Goal: Task Accomplishment & Management: Use online tool/utility

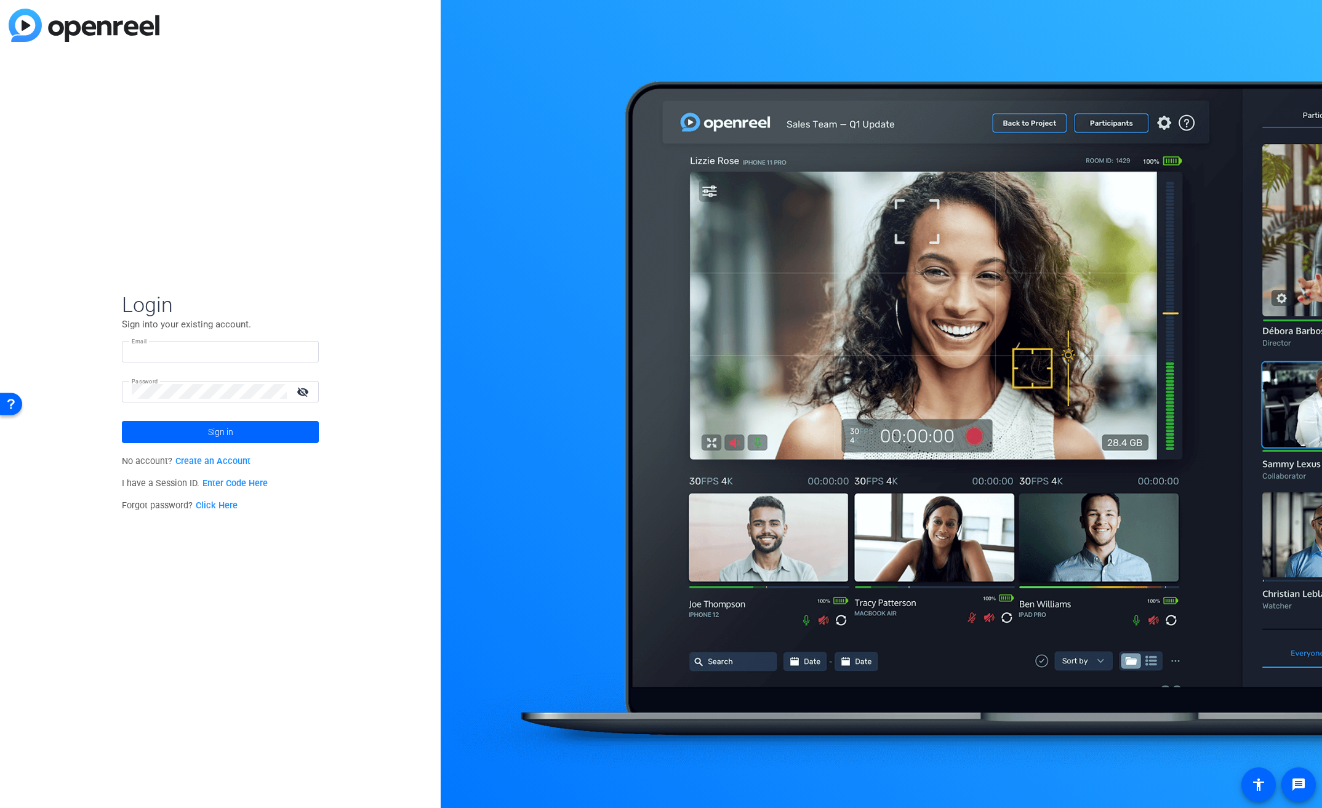
type input "[EMAIL_ADDRESS][PERSON_NAME][DOMAIN_NAME]"
click at [263, 305] on span "Login" at bounding box center [220, 305] width 197 height 26
click at [241, 434] on span at bounding box center [220, 432] width 197 height 30
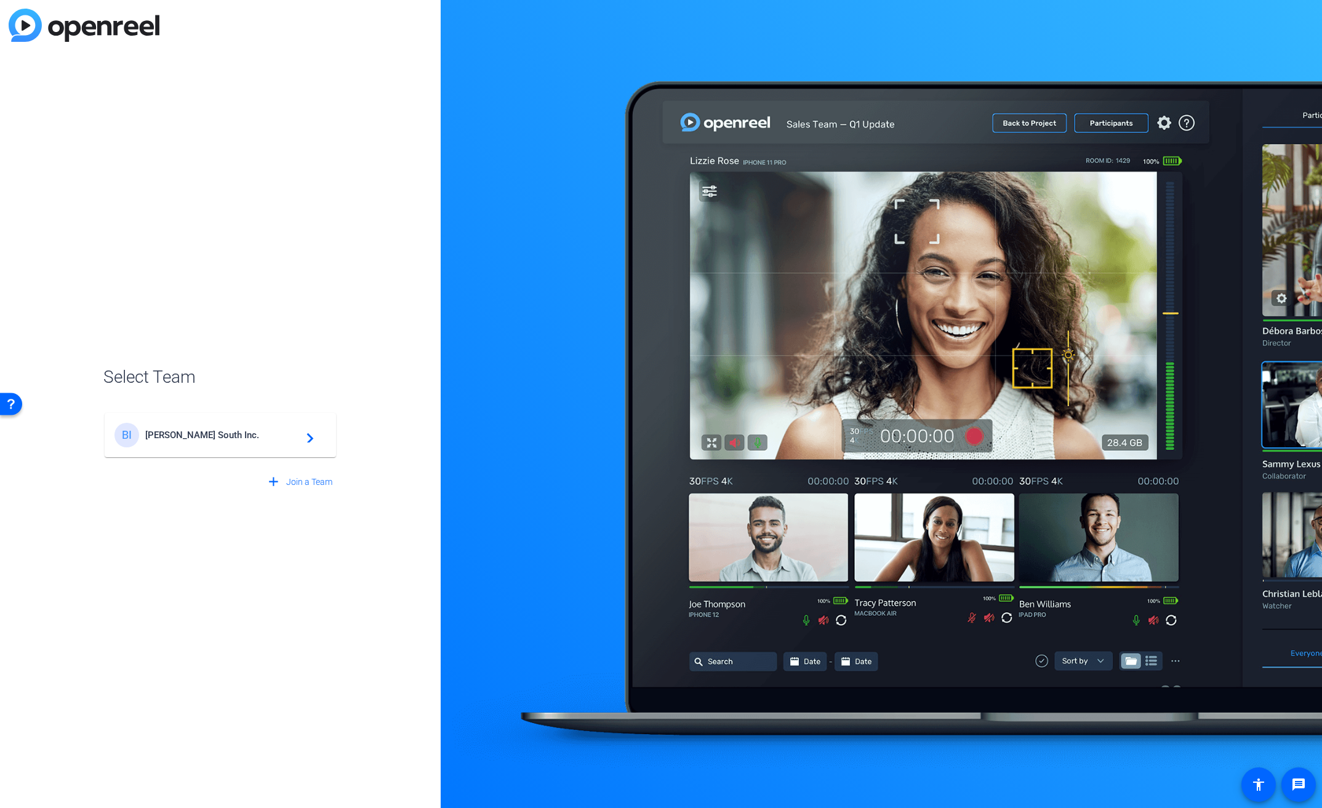
click at [241, 434] on span "Broadstreet South Inc." at bounding box center [222, 435] width 154 height 11
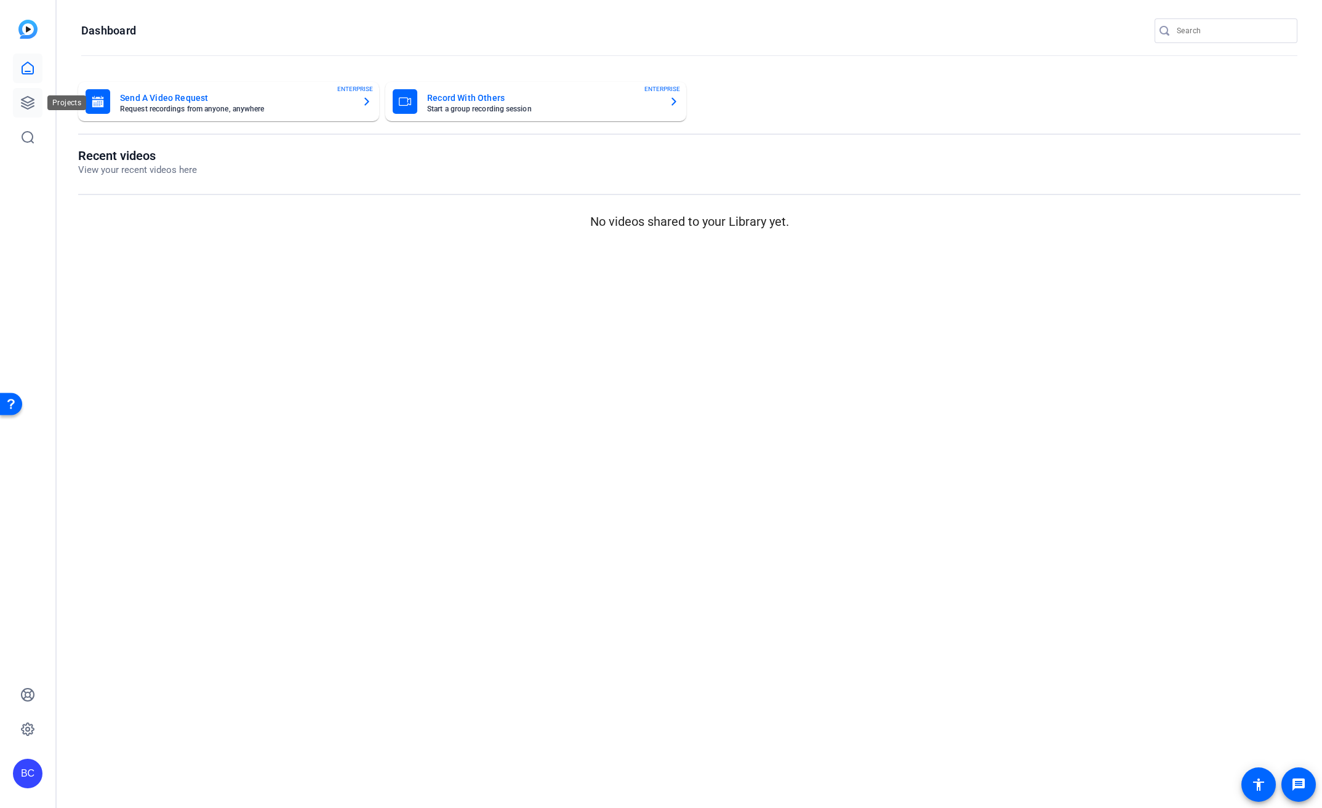
click at [23, 104] on icon at bounding box center [27, 102] width 15 height 15
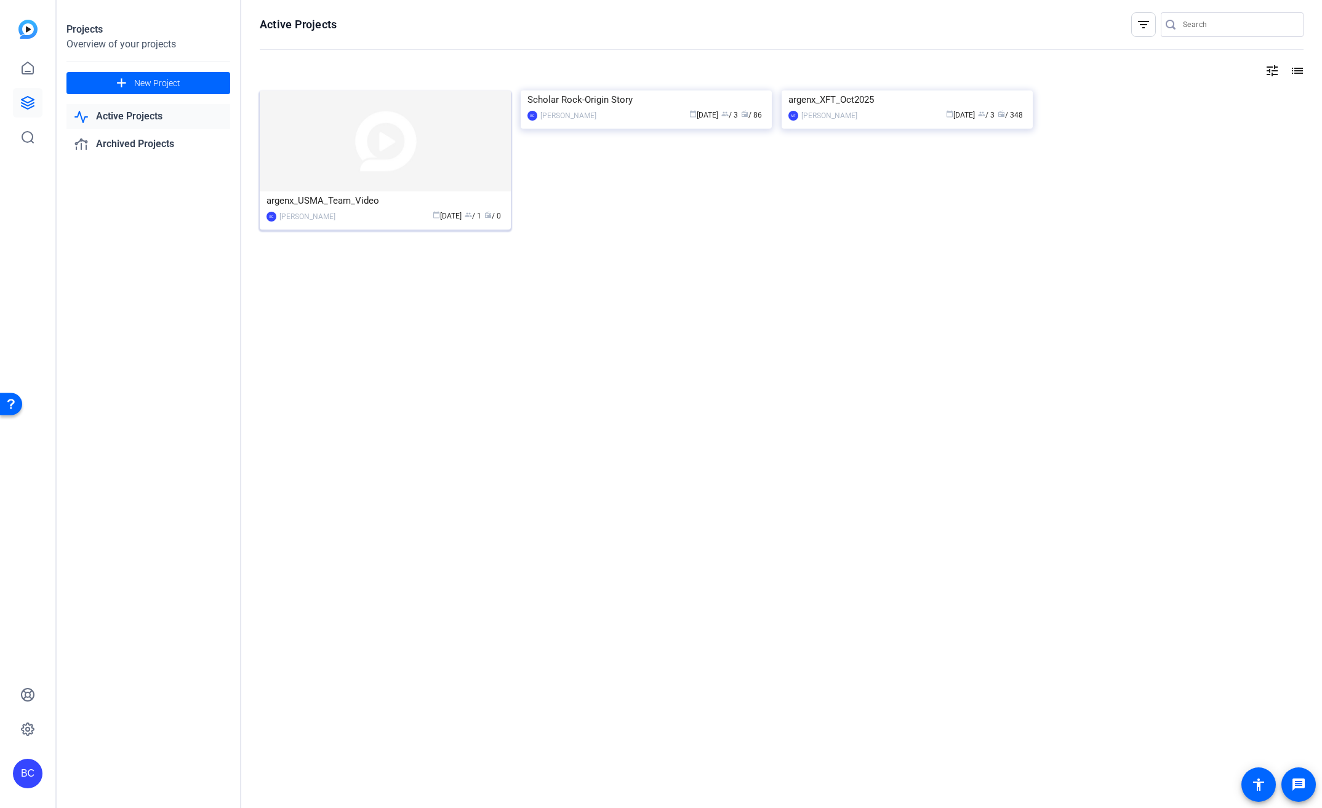
click at [447, 133] on img at bounding box center [385, 140] width 251 height 101
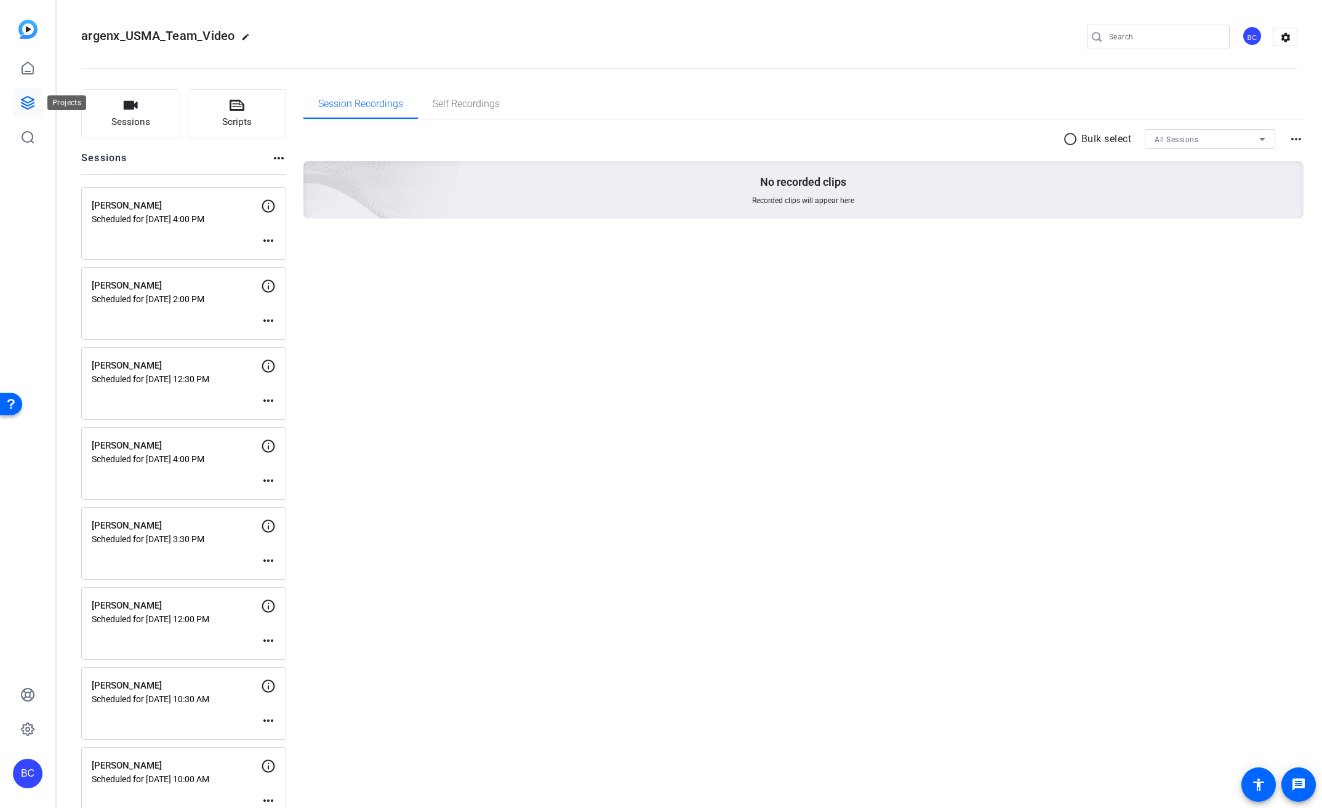
click at [34, 100] on icon at bounding box center [27, 102] width 15 height 15
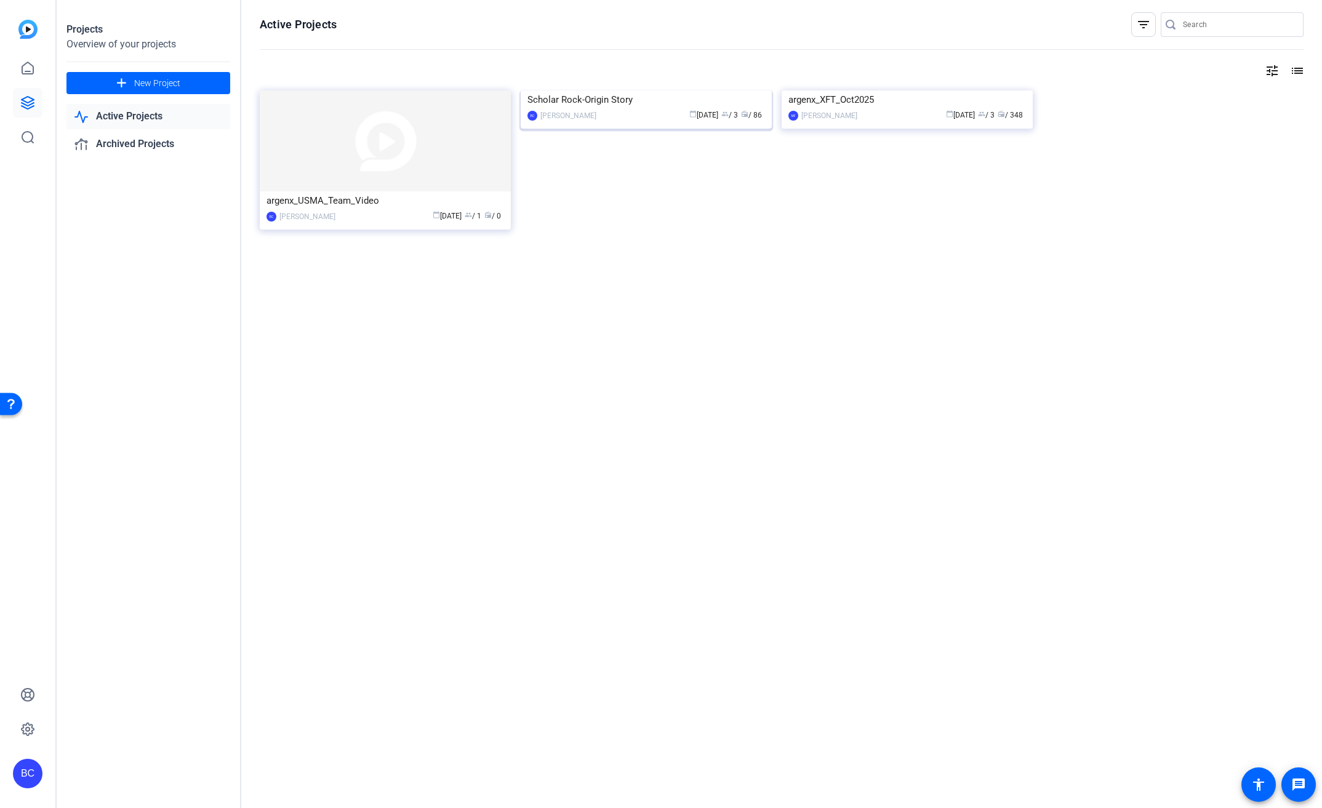
click at [619, 90] on img at bounding box center [646, 90] width 251 height 0
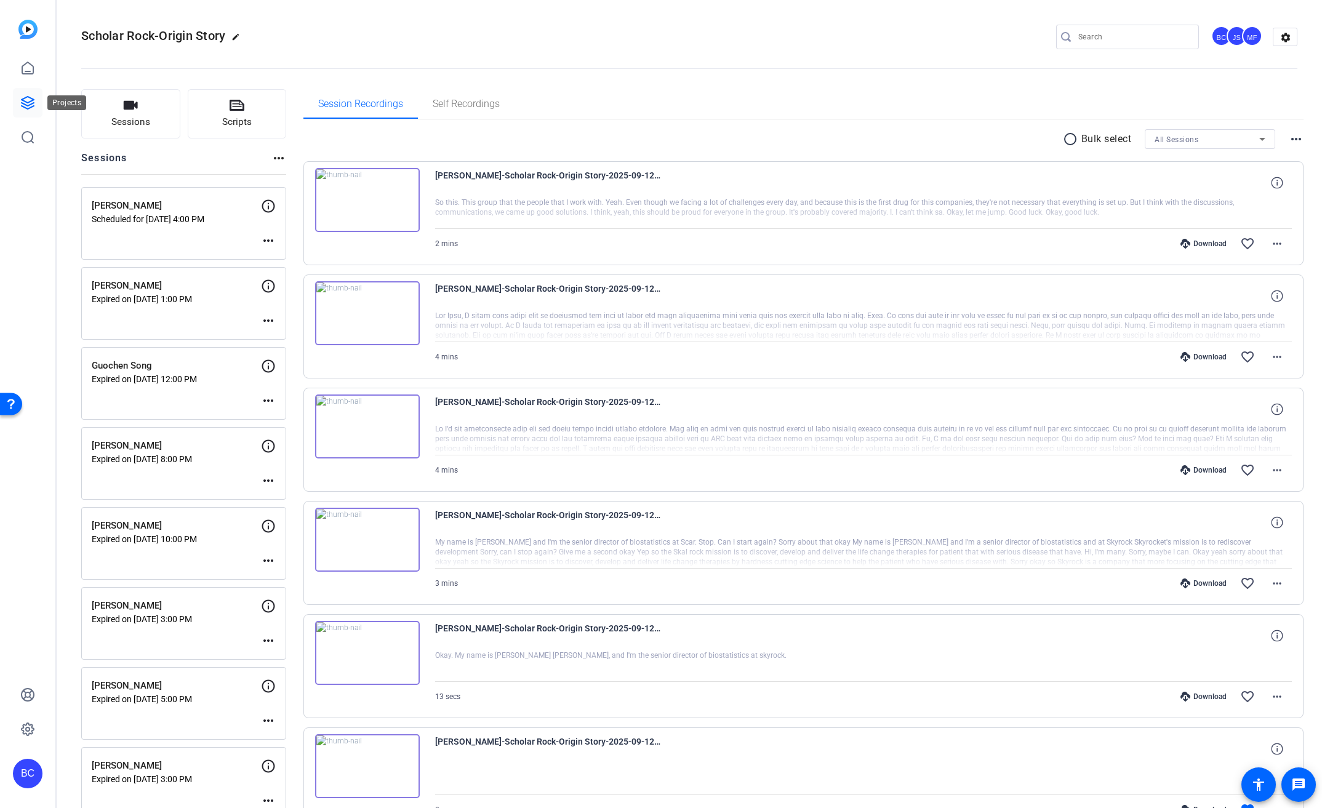
click at [28, 106] on icon at bounding box center [27, 102] width 15 height 15
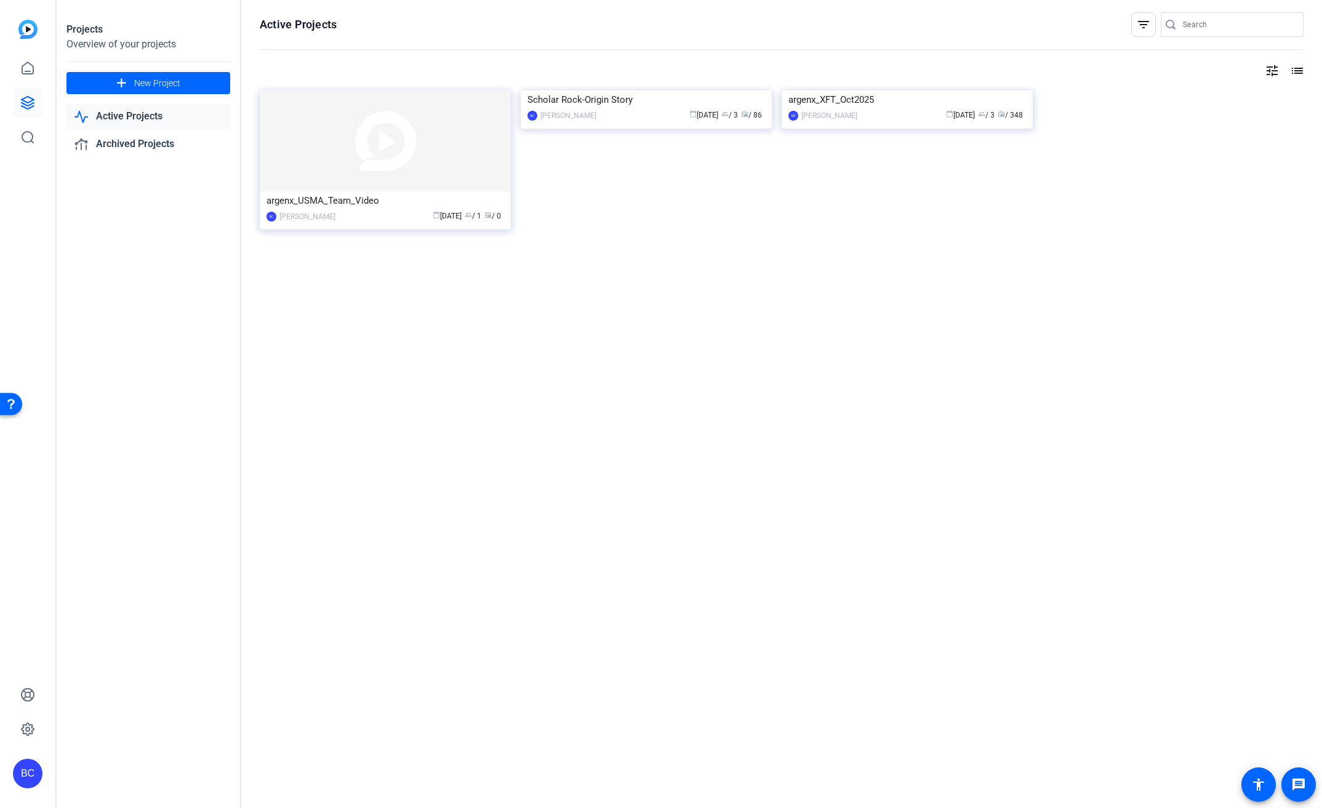
click at [858, 90] on img at bounding box center [906, 90] width 251 height 0
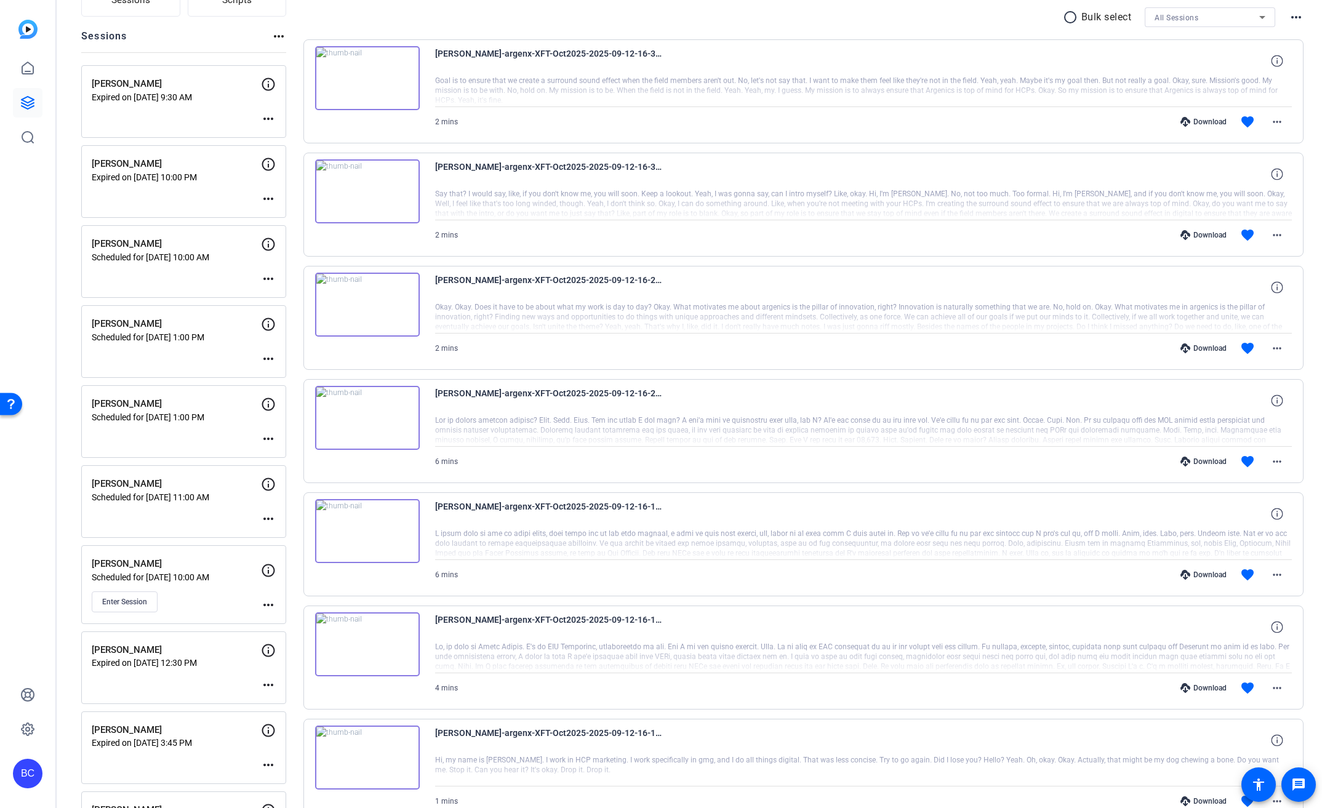
scroll to position [180, 0]
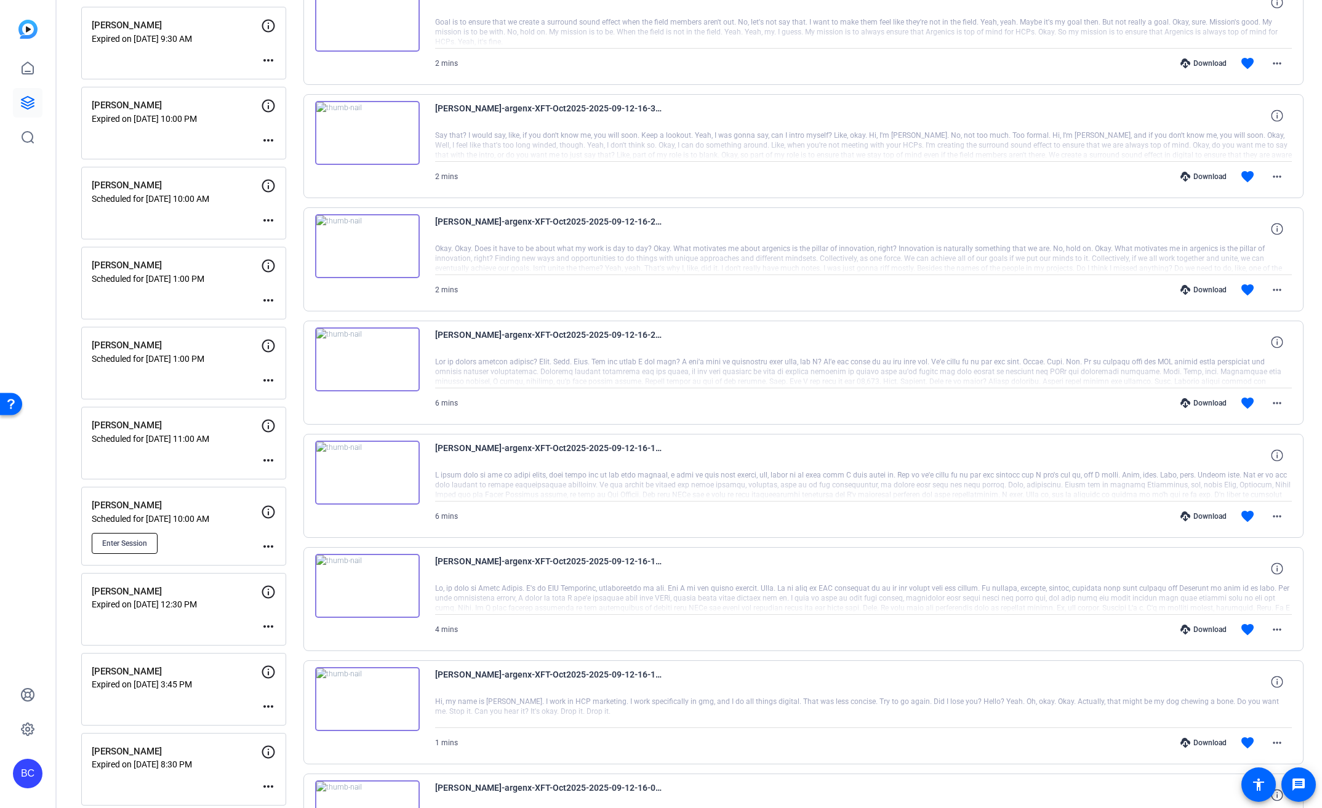
click at [138, 541] on span "Enter Session" at bounding box center [124, 543] width 45 height 10
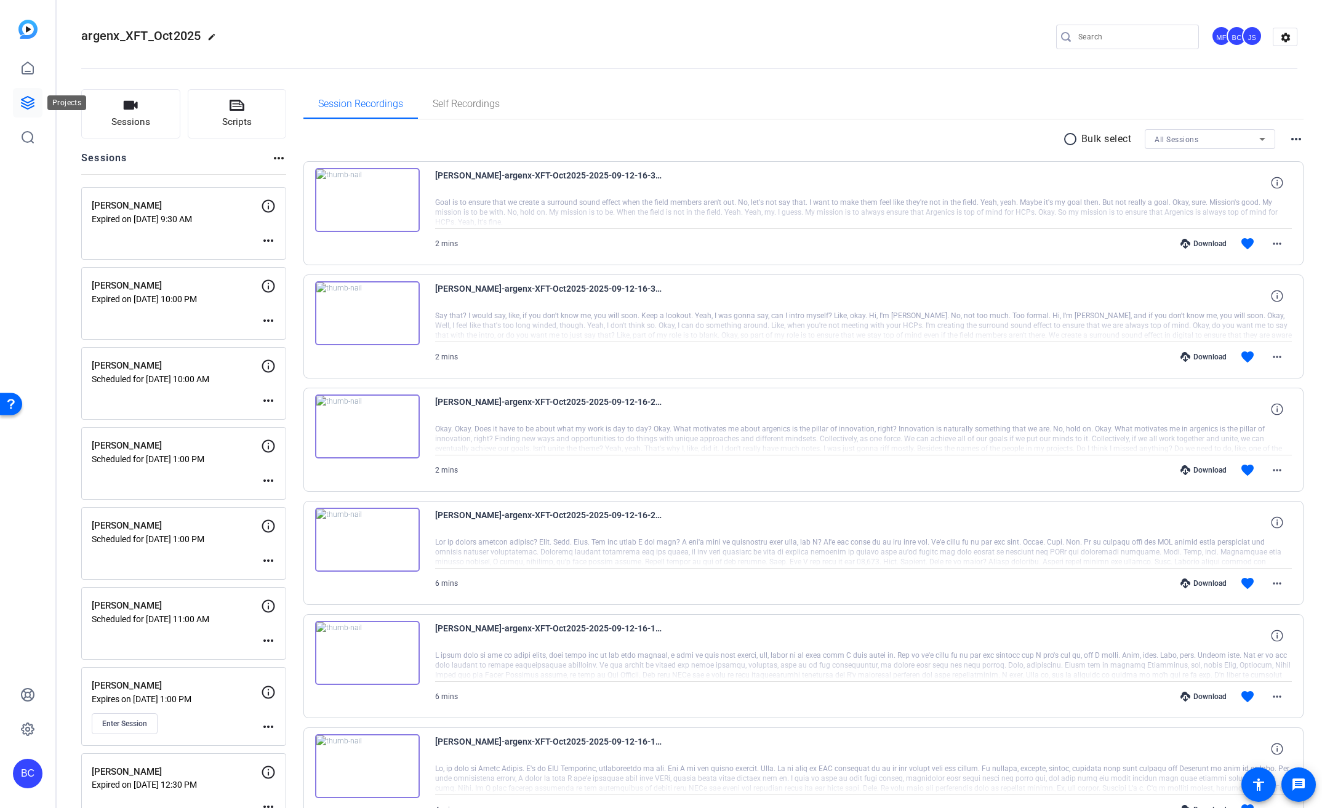
click at [23, 98] on icon at bounding box center [28, 103] width 12 height 12
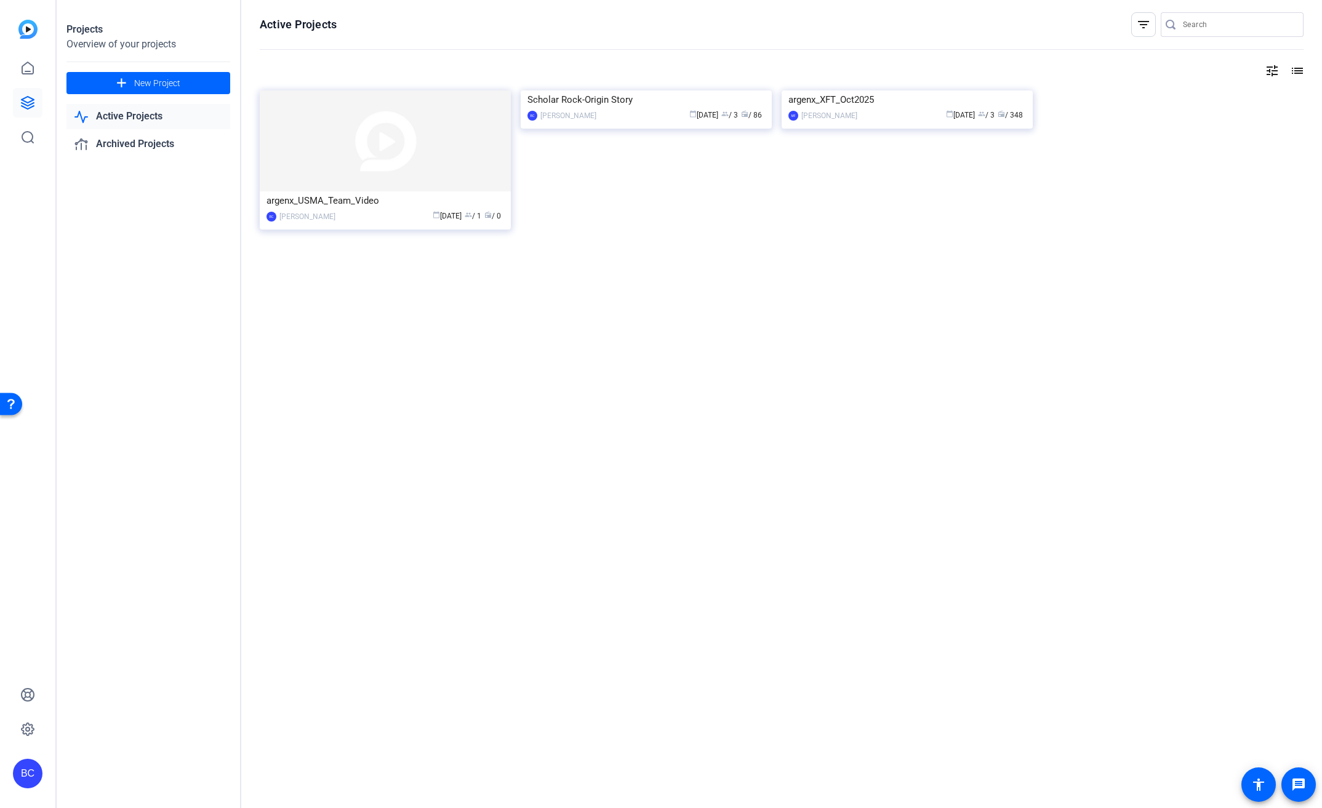
click at [28, 772] on div "BC" at bounding box center [28, 774] width 30 height 30
click at [156, 754] on mat-icon "logout" at bounding box center [163, 755] width 15 height 15
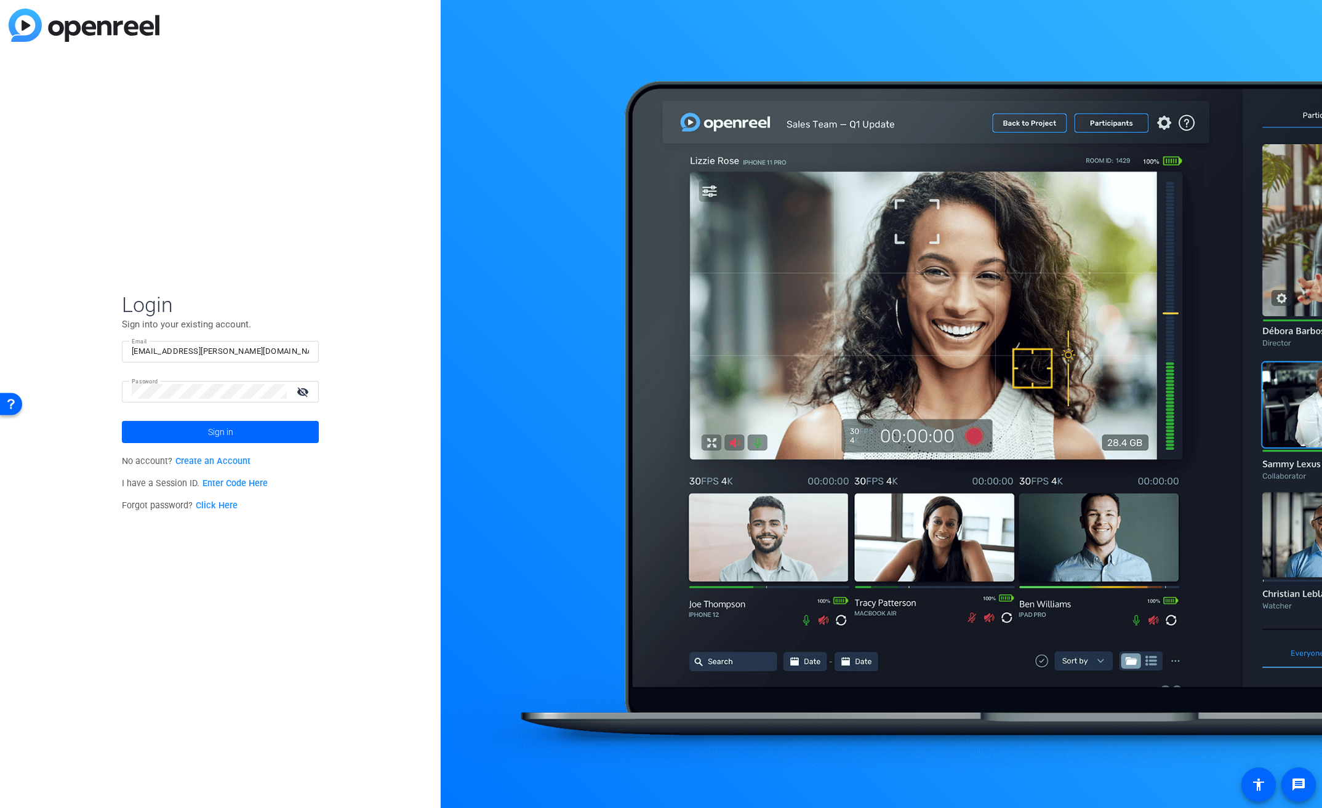
click at [160, 97] on div "Login Sign into your existing account. Email bcurp@broadstreet.com Password vis…" at bounding box center [220, 404] width 441 height 808
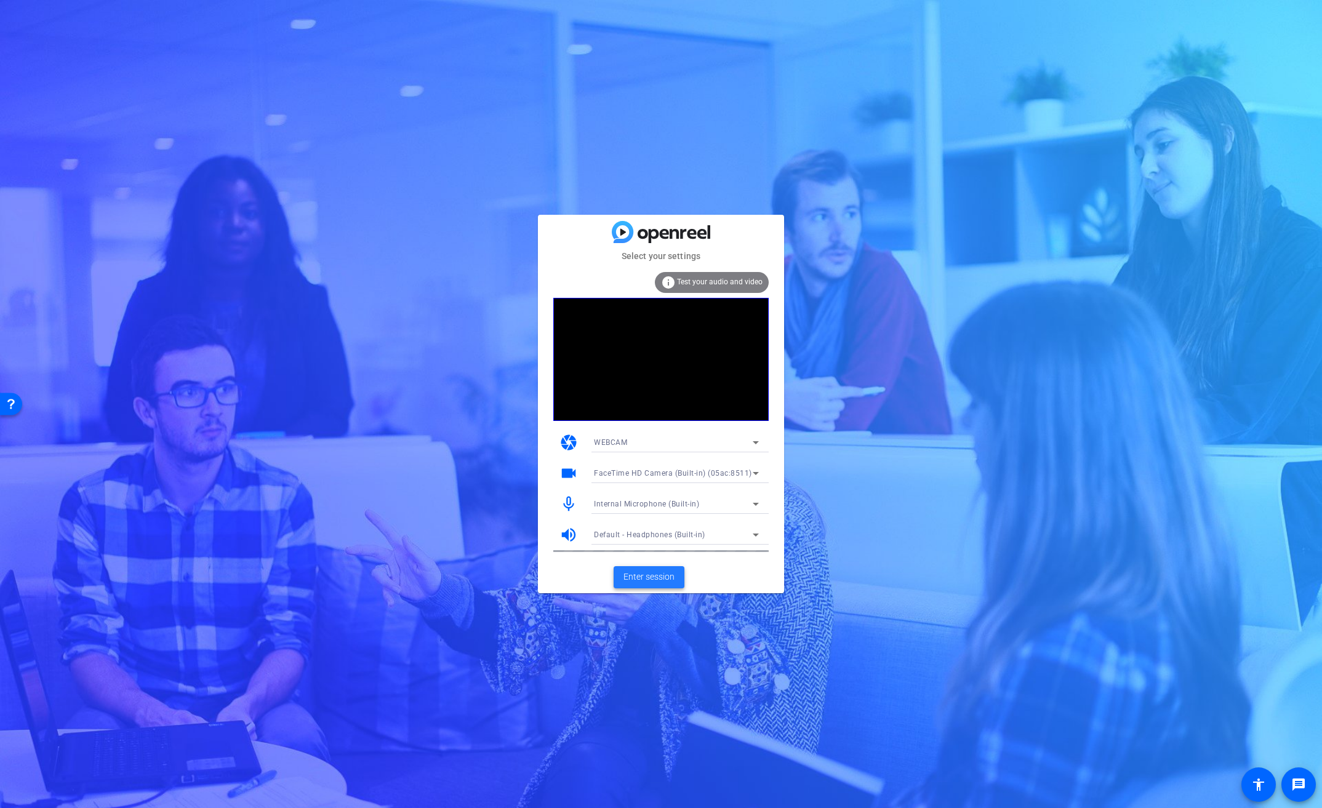
click at [661, 578] on span "Enter session" at bounding box center [648, 576] width 51 height 13
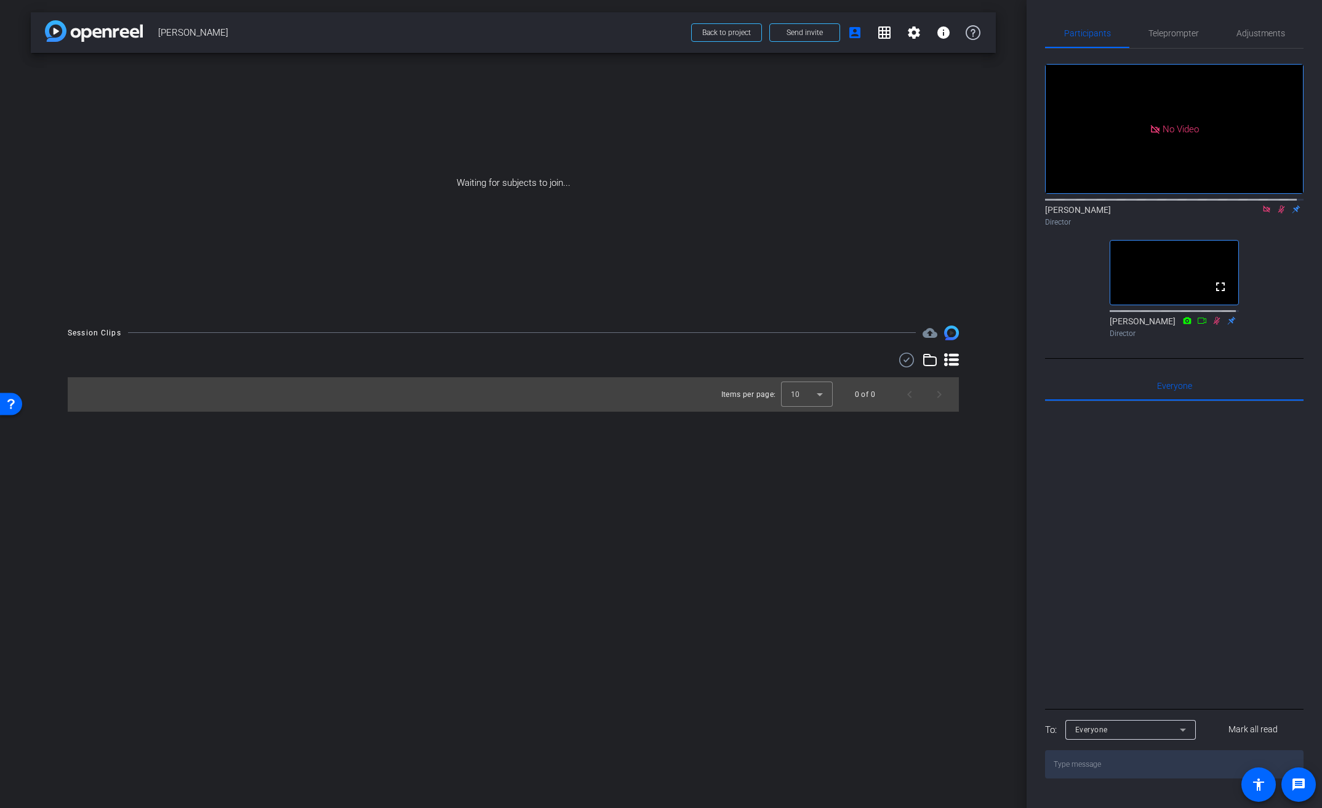
drag, startPoint x: 1274, startPoint y: 226, endPoint x: 1266, endPoint y: 226, distance: 8.0
click at [1274, 215] on mat-icon at bounding box center [1281, 209] width 15 height 11
click at [1261, 214] on icon at bounding box center [1266, 209] width 10 height 9
click at [1264, 214] on icon at bounding box center [1266, 210] width 5 height 8
click at [1251, 215] on mat-icon at bounding box center [1251, 209] width 15 height 11
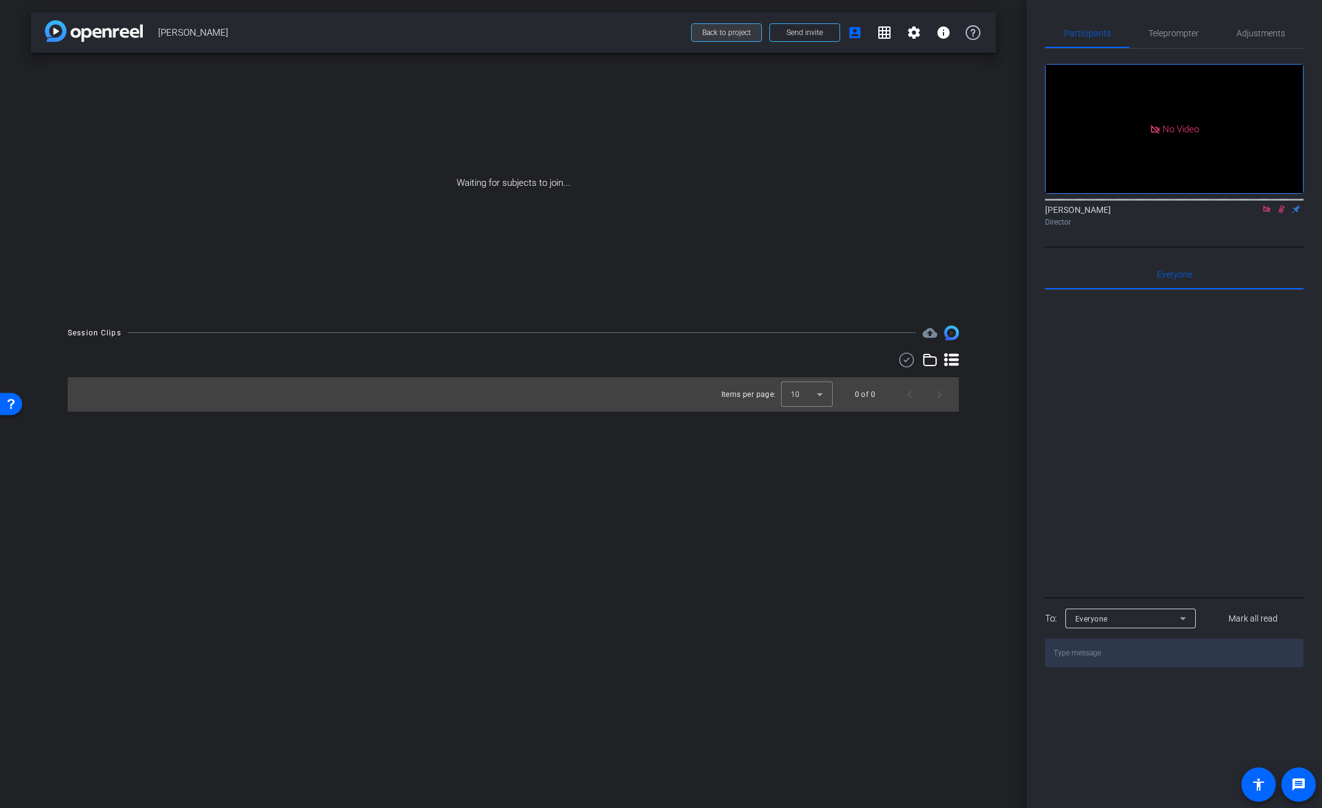
click at [748, 33] on span "Back to project" at bounding box center [726, 32] width 49 height 9
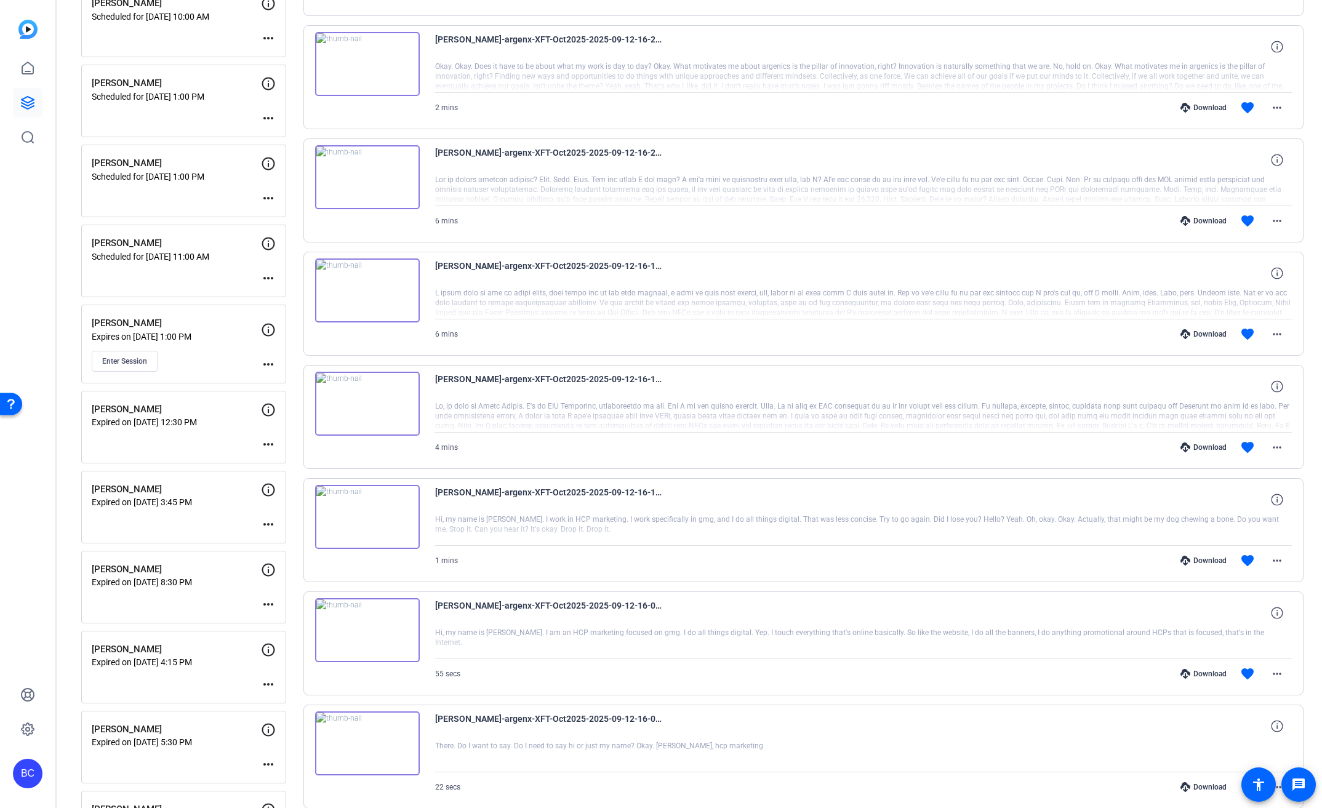
scroll to position [435, 0]
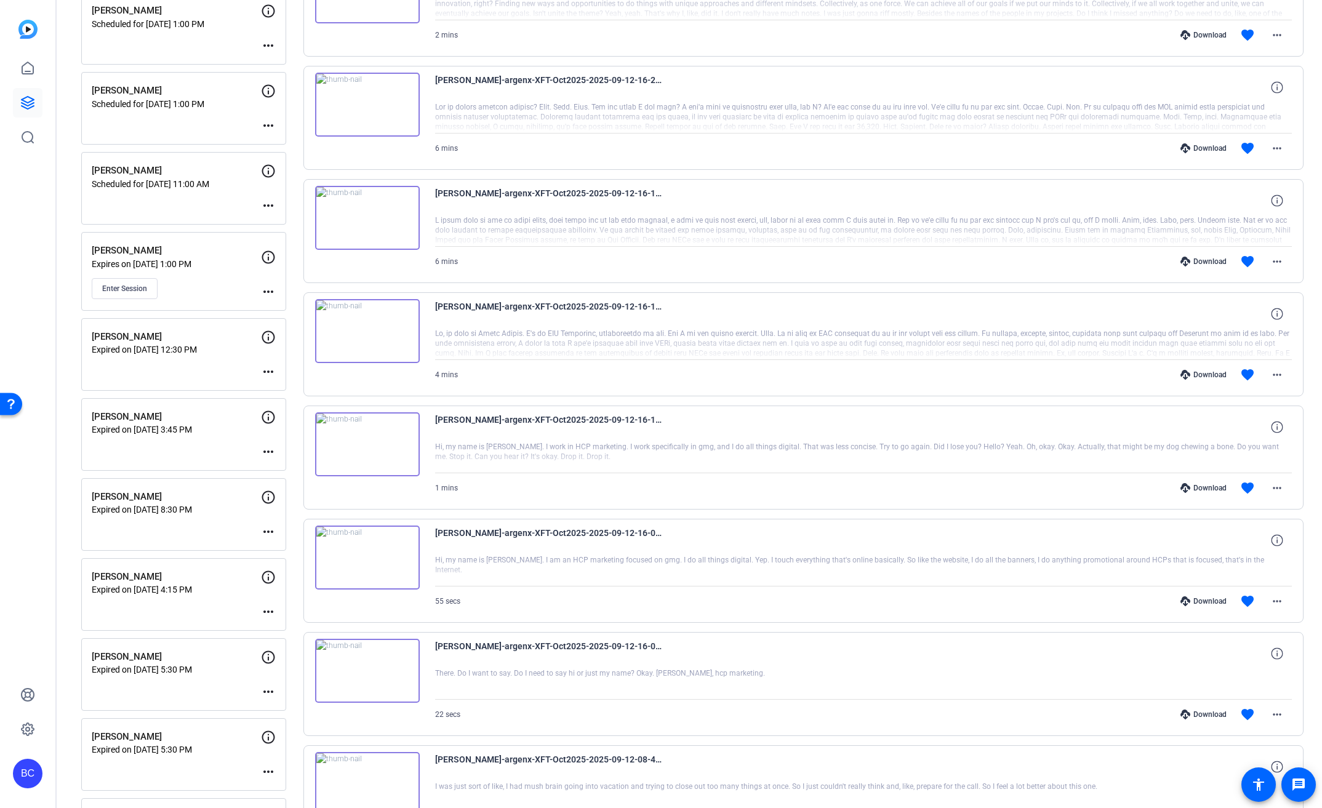
click at [268, 289] on mat-icon "more_horiz" at bounding box center [268, 291] width 15 height 15
click at [293, 306] on span "Edit Session" at bounding box center [299, 309] width 56 height 15
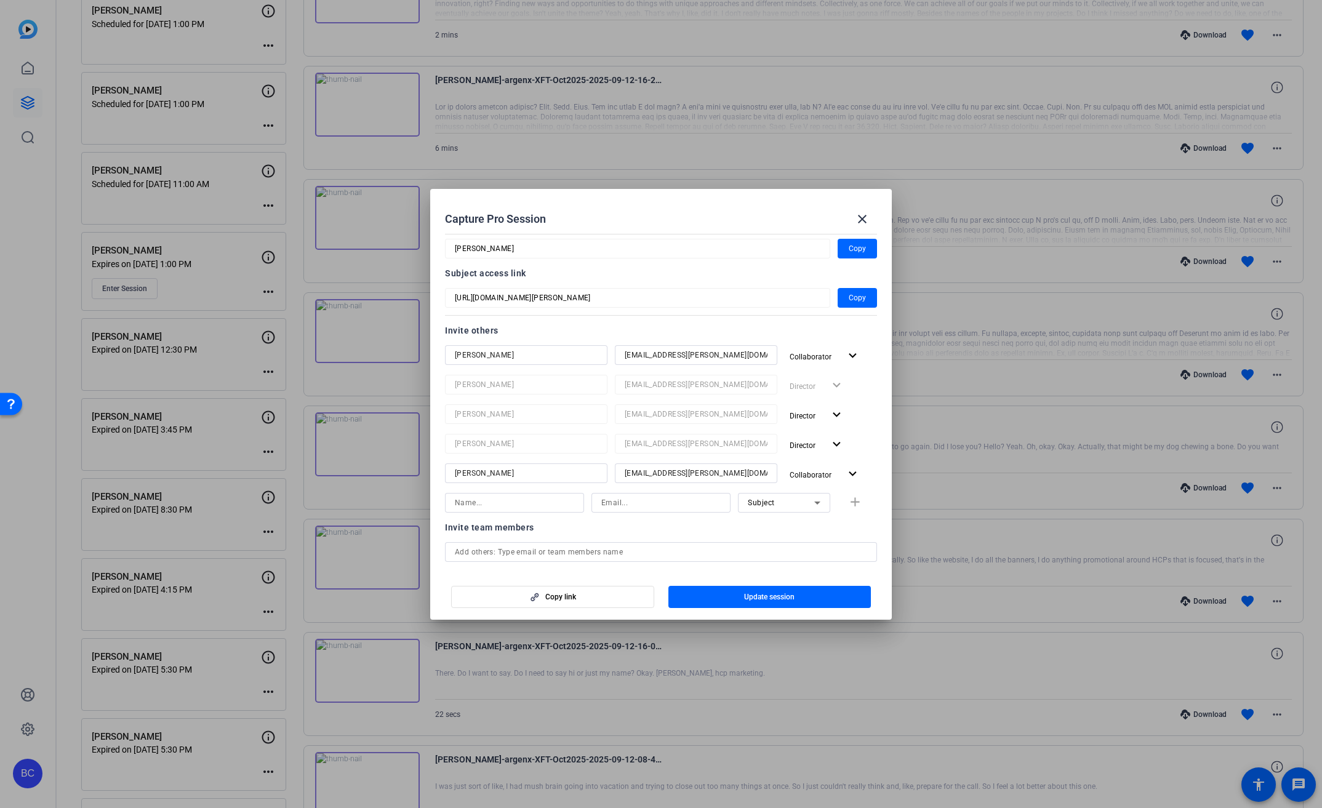
scroll to position [0, 0]
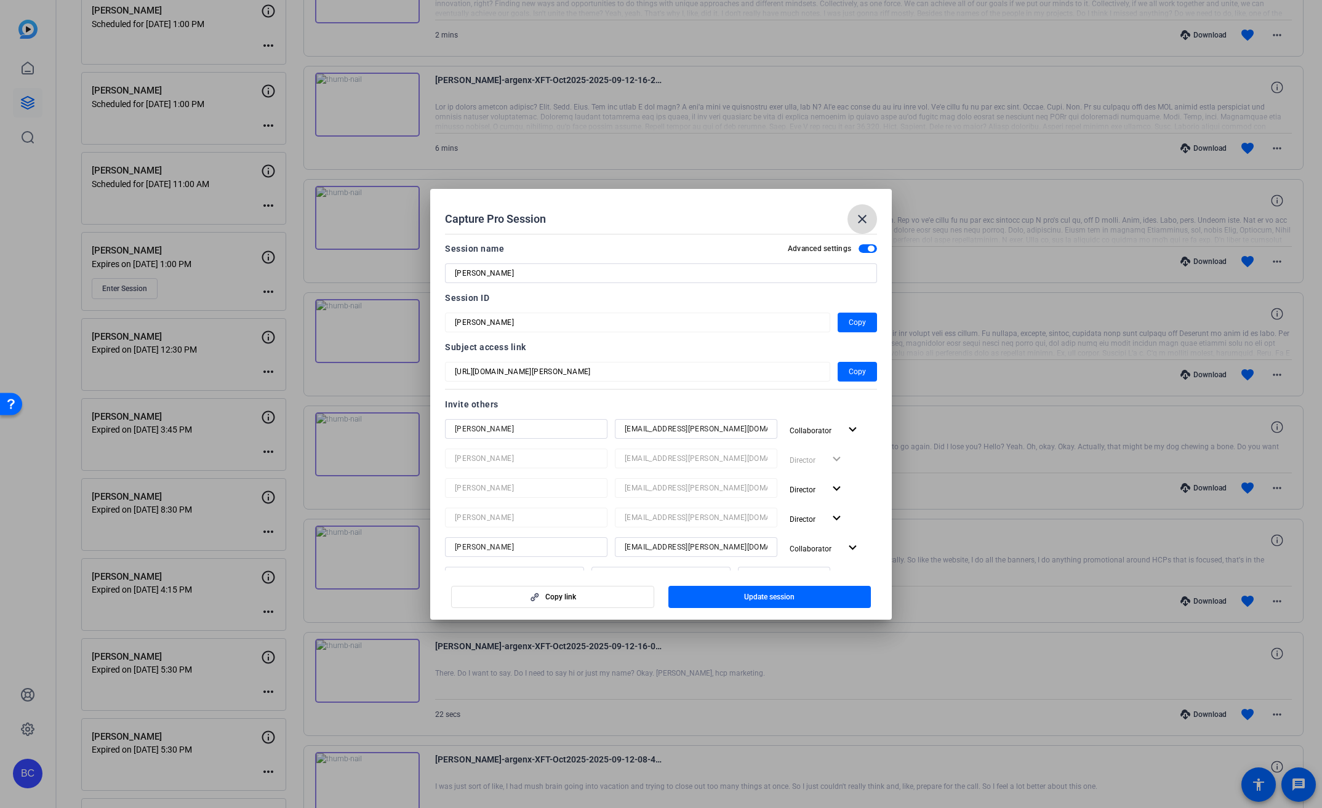
click at [862, 212] on mat-icon "close" at bounding box center [862, 219] width 15 height 15
